Goal: Register for event/course

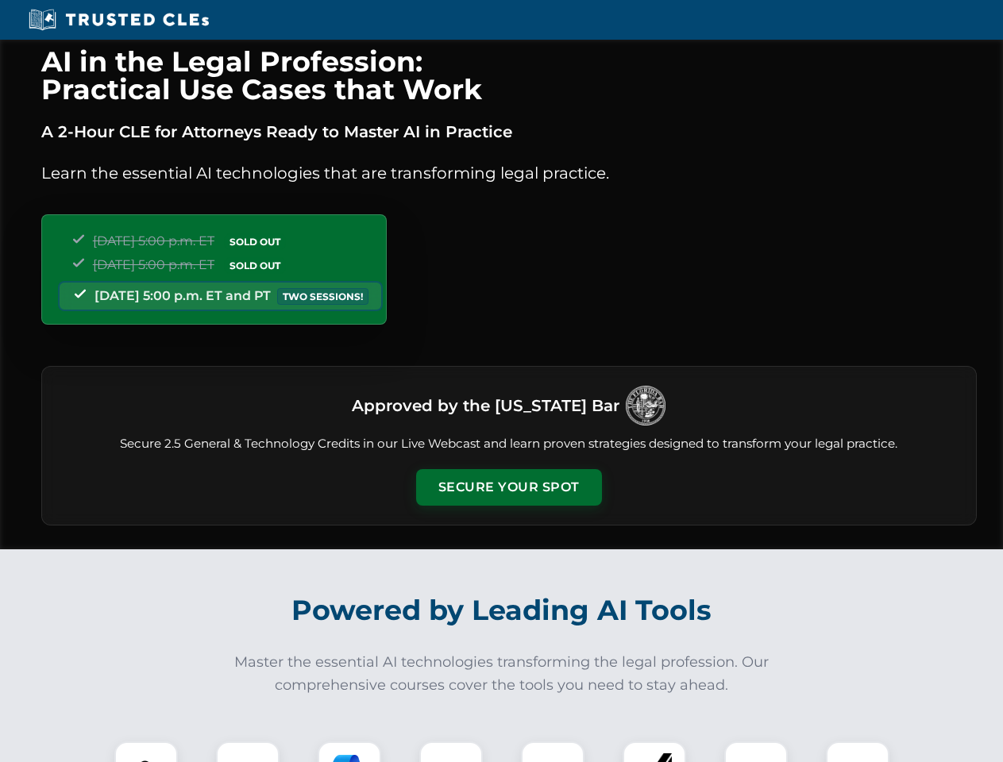
click at [508, 488] on button "Secure Your Spot" at bounding box center [509, 487] width 186 height 37
click at [146, 752] on img at bounding box center [146, 773] width 46 height 46
click at [248, 752] on div at bounding box center [248, 774] width 64 height 64
click at [349, 752] on div at bounding box center [350, 774] width 64 height 64
click at [451, 752] on img at bounding box center [451, 773] width 44 height 44
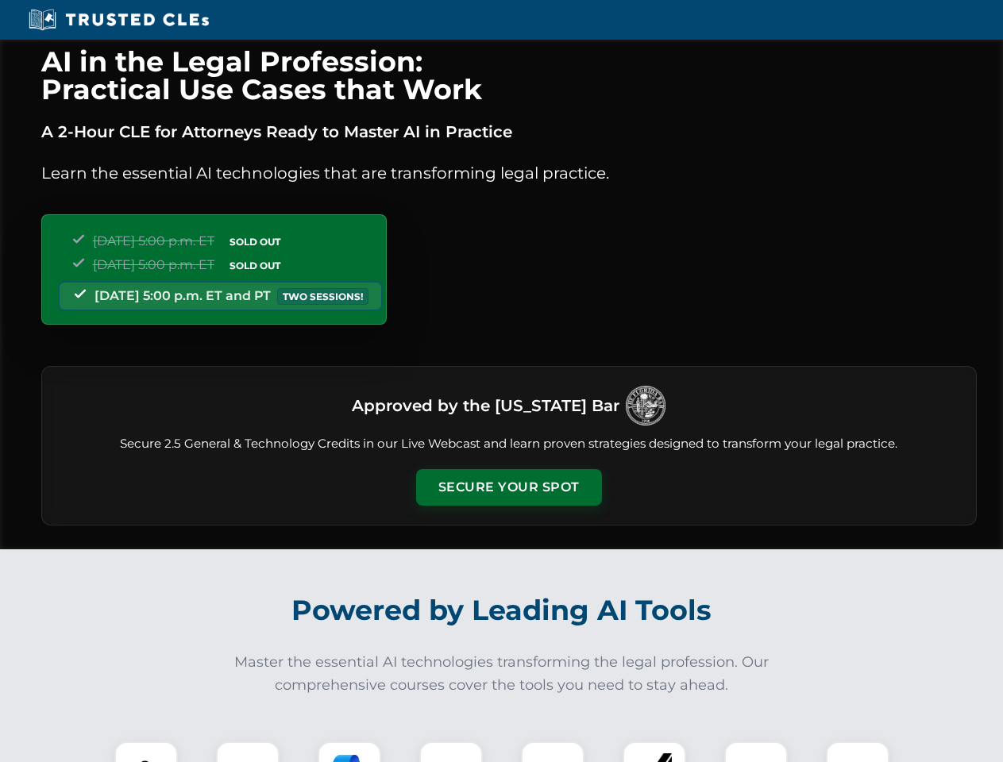
click at [553, 752] on div at bounding box center [553, 774] width 64 height 64
